Goal: Find specific page/section: Find specific page/section

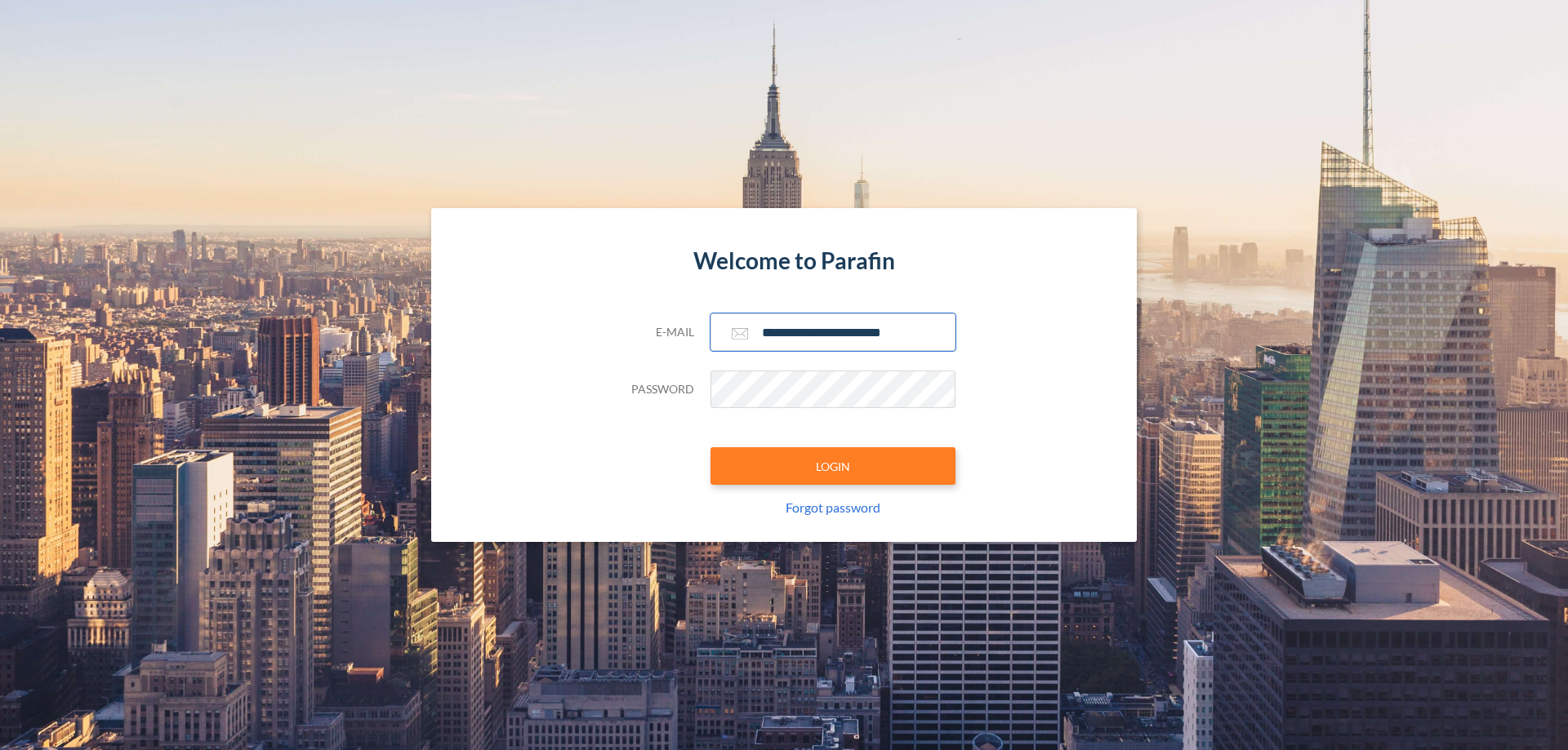
type input "**********"
click at [833, 466] on button "LOGIN" at bounding box center [832, 466] width 245 height 37
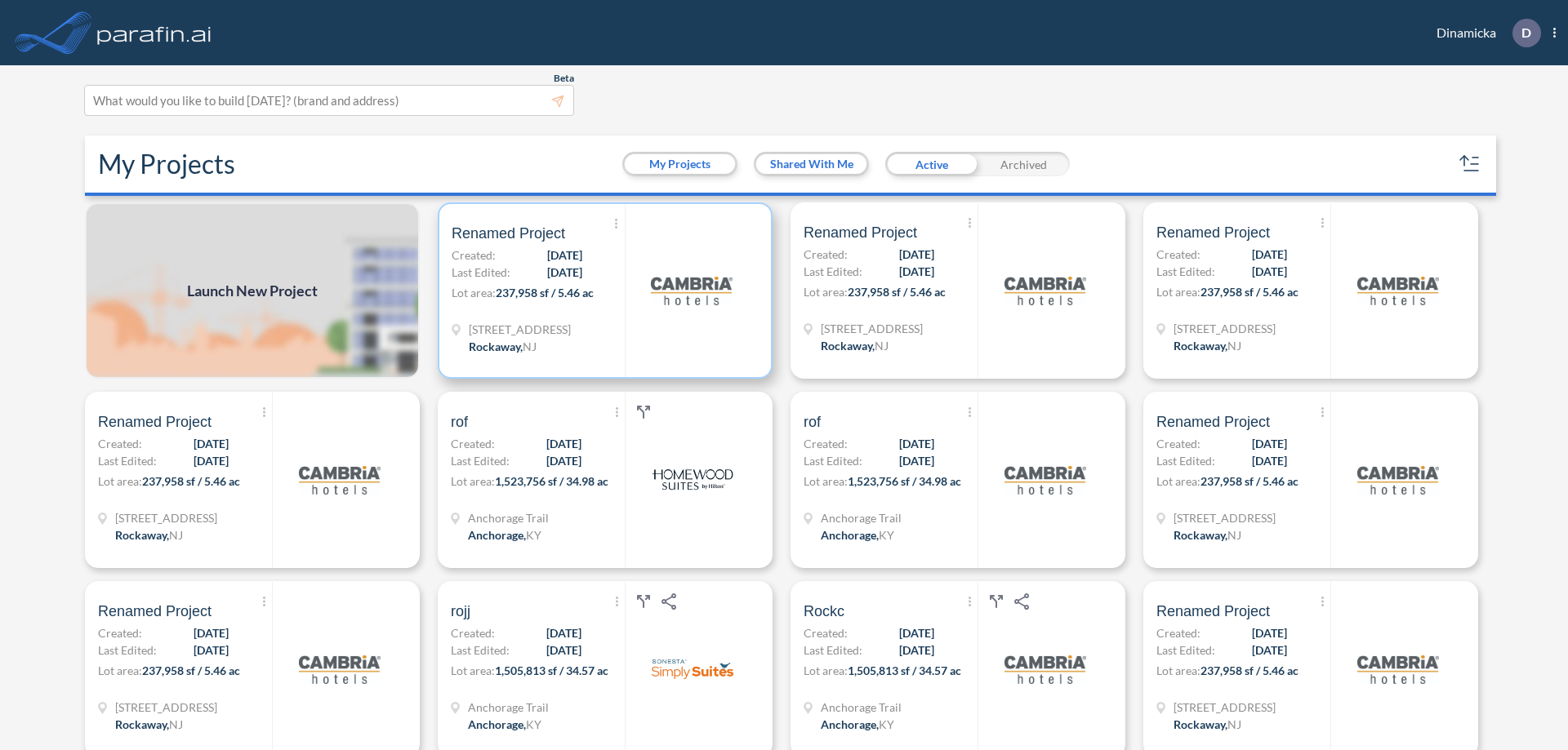
scroll to position [4, 0]
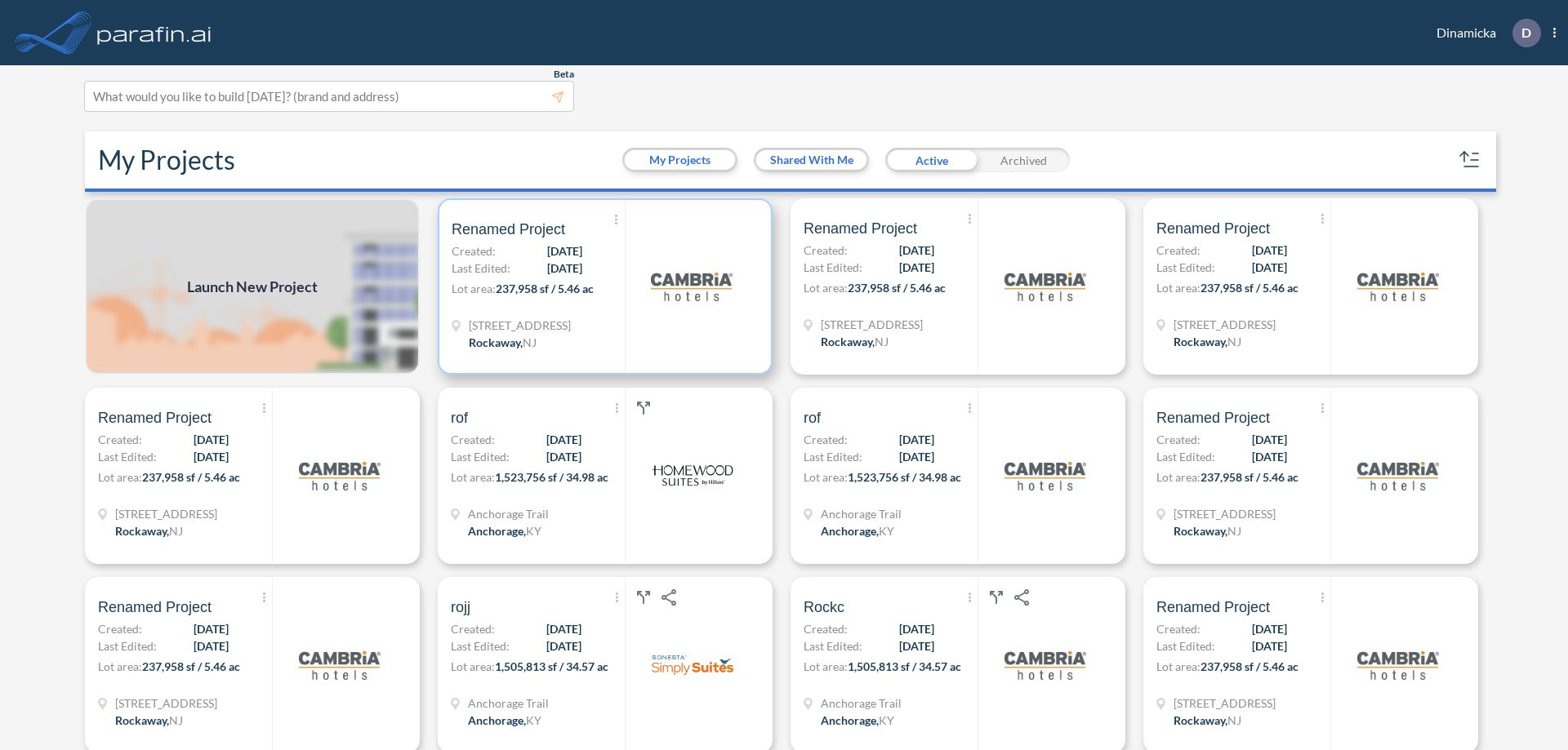
click at [602, 287] on p "Lot area: 237,958 sf / 5.46 ac" at bounding box center [538, 292] width 173 height 23
